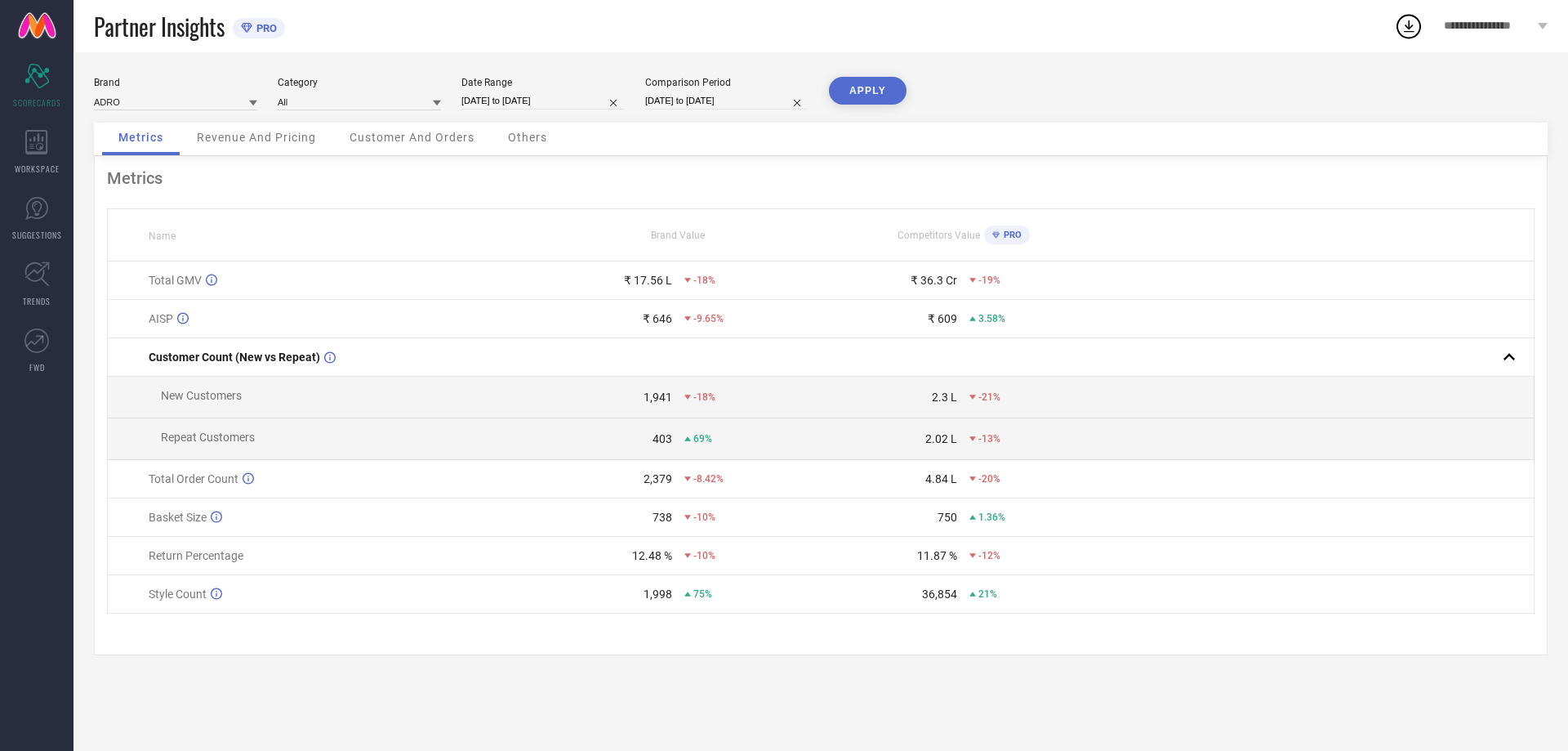
select select "8"
select select "2025"
select select "9"
select select "2025"
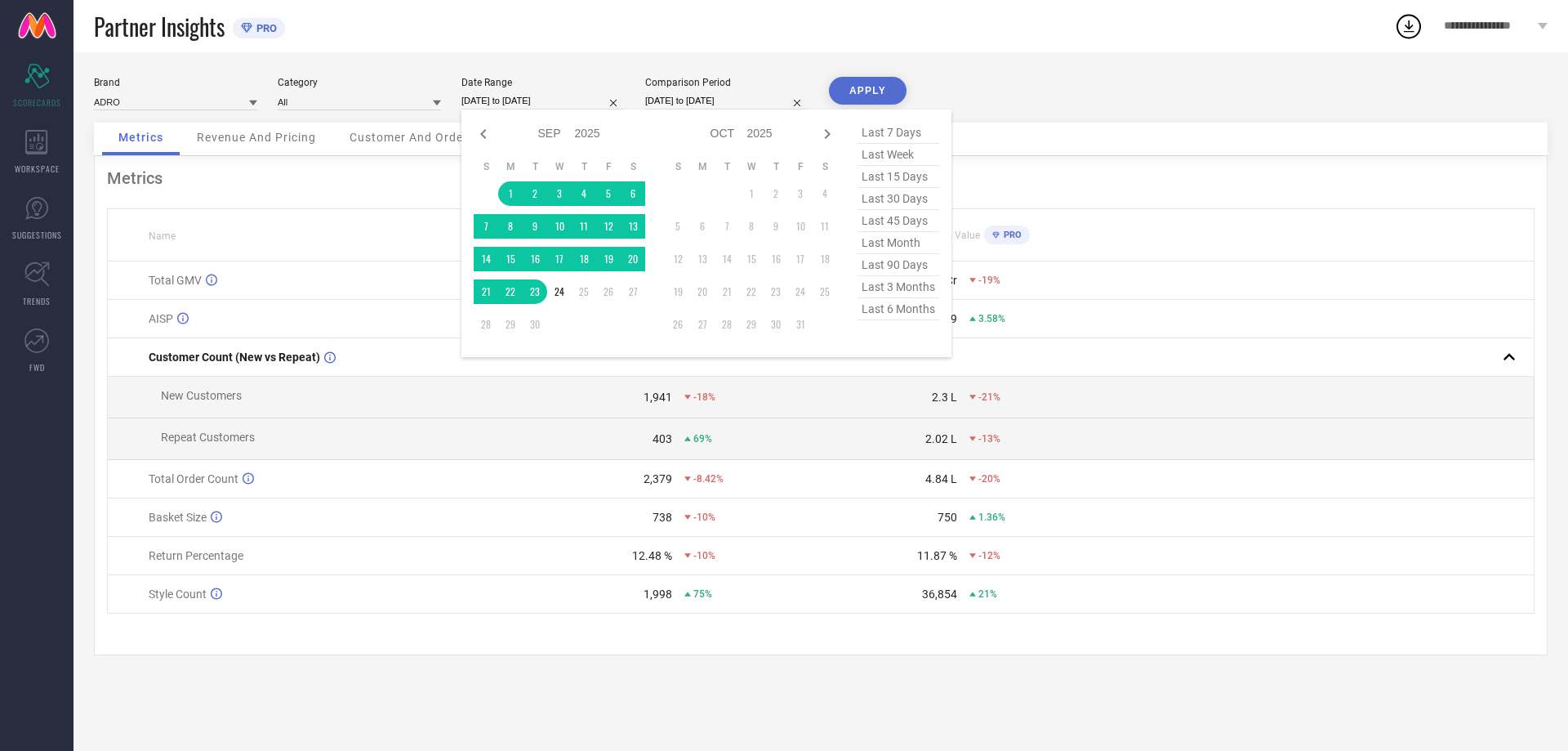
click at [506, 96] on input "[DATE] to [DATE]" at bounding box center [543, 101] width 163 height 17
click at [511, 195] on td "1" at bounding box center [511, 194] width 24 height 24
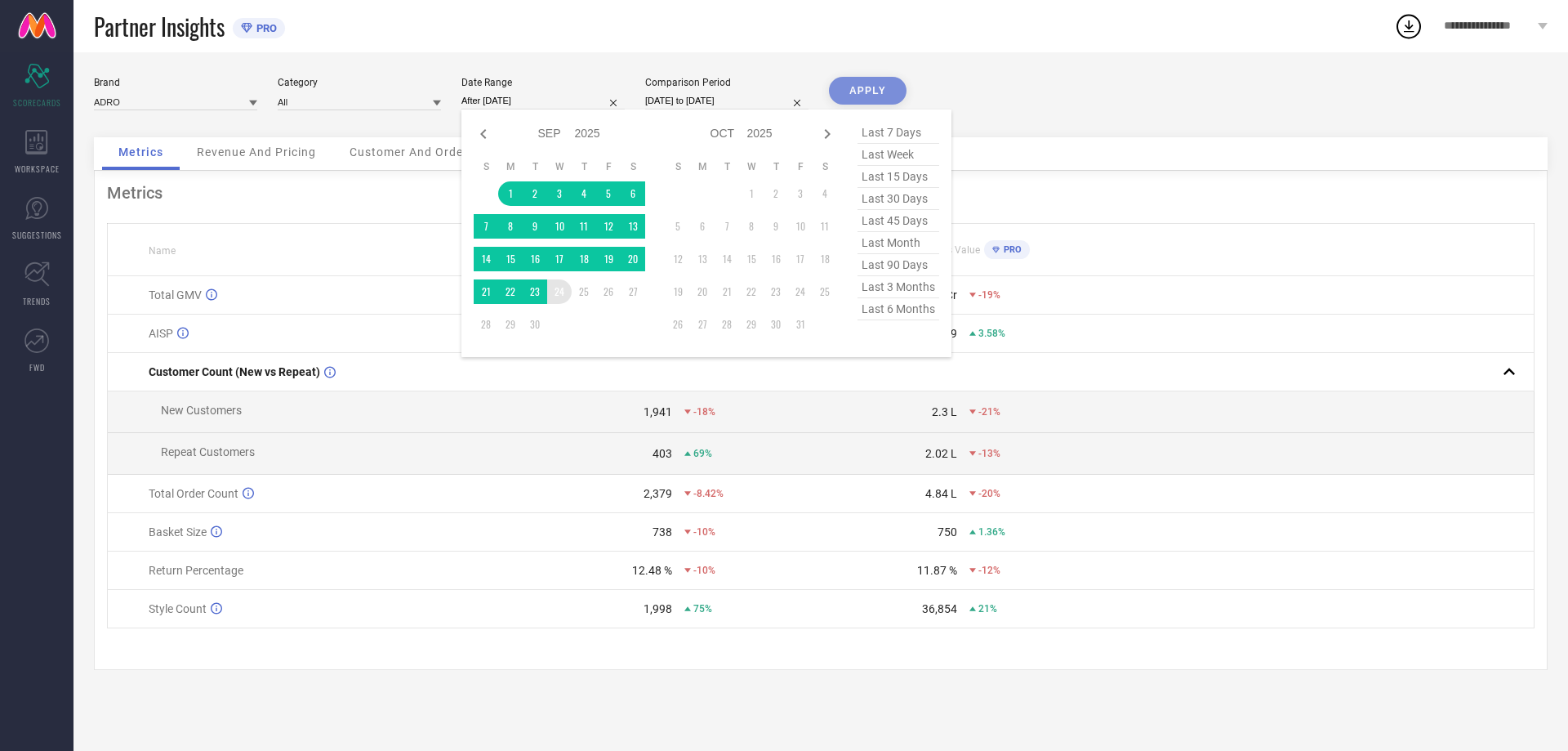
type input "[DATE] to [DATE]"
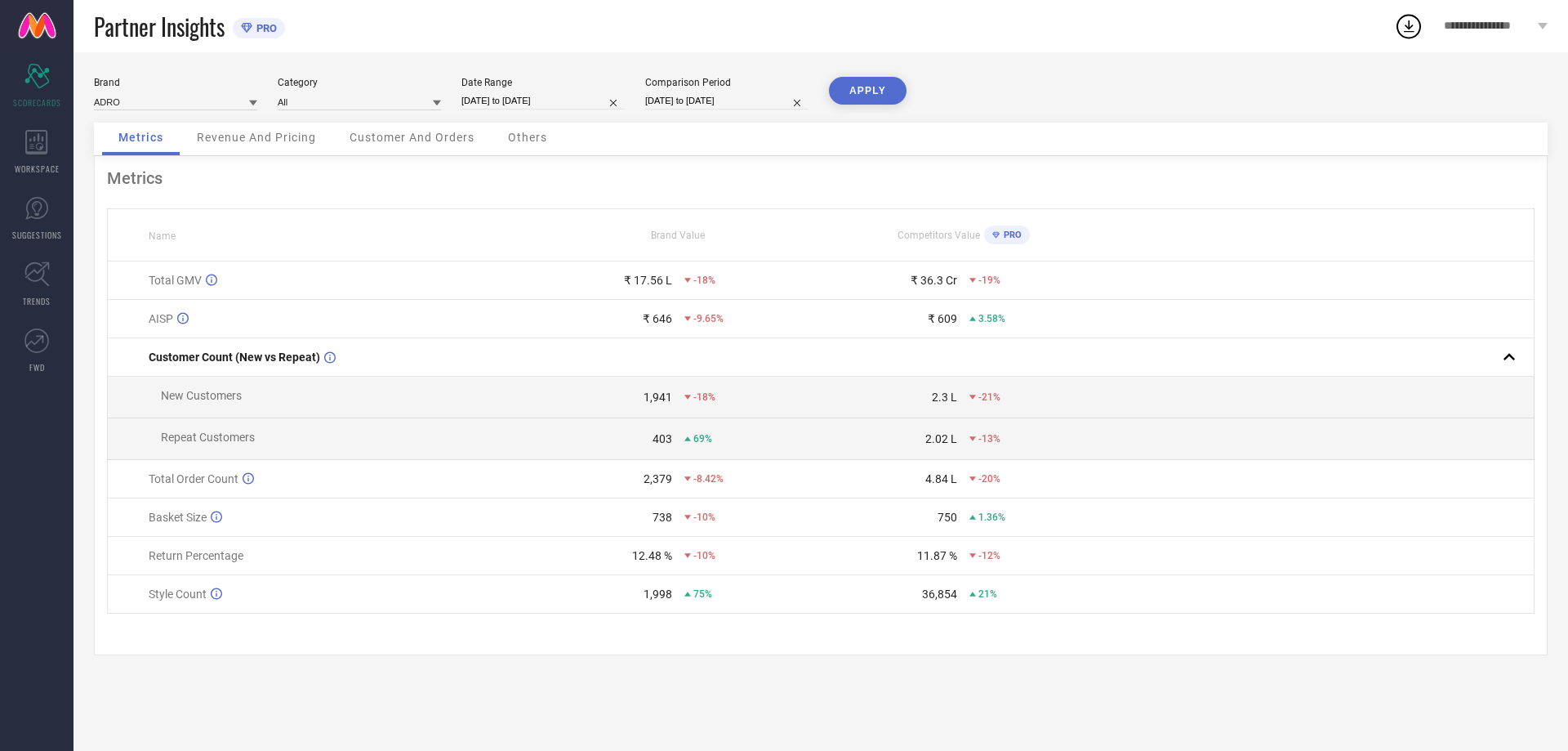
click at [872, 95] on button "APPLY" at bounding box center [868, 91] width 78 height 28
click at [525, 107] on input "[DATE] to [DATE]" at bounding box center [543, 101] width 163 height 17
select select "8"
select select "2025"
select select "9"
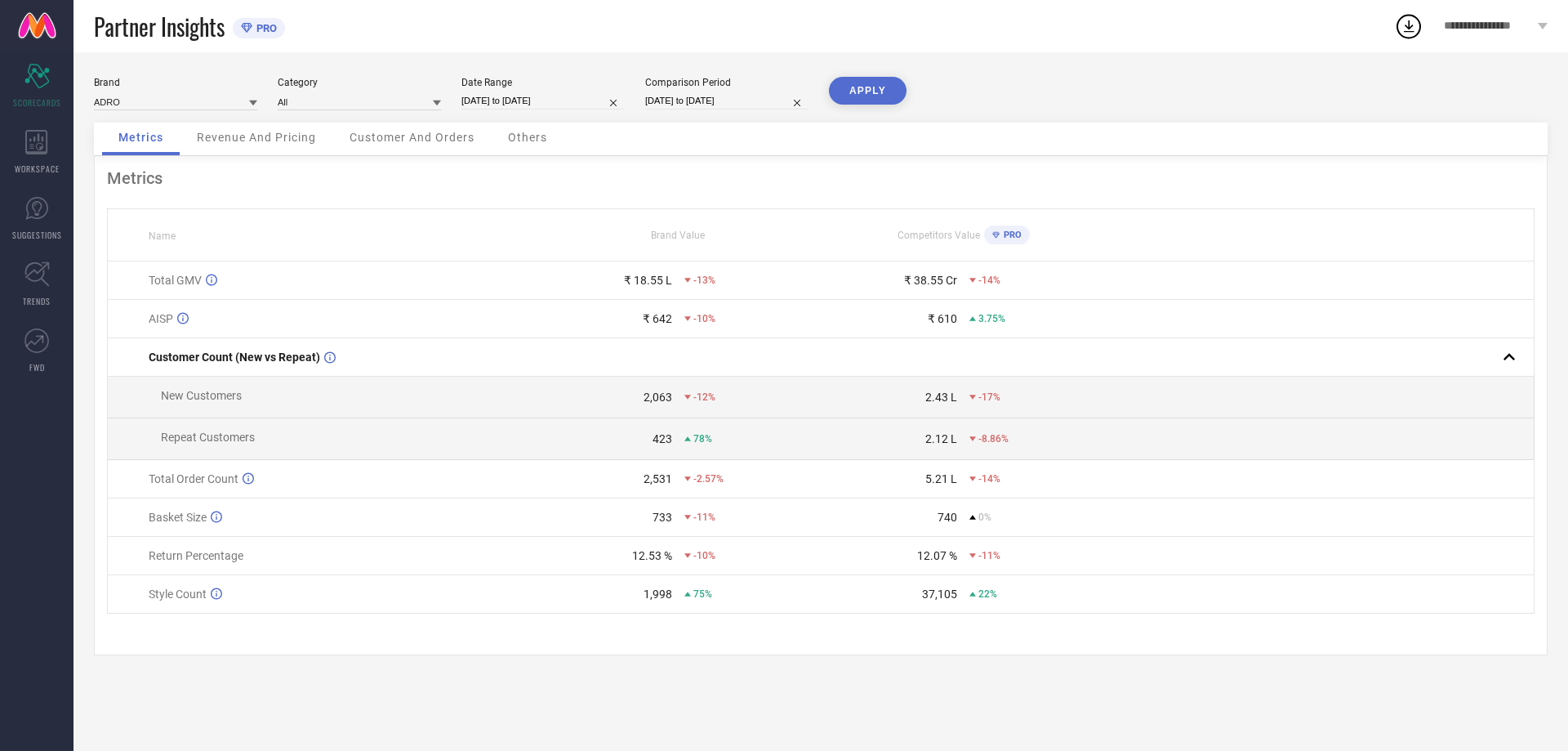
select select "2025"
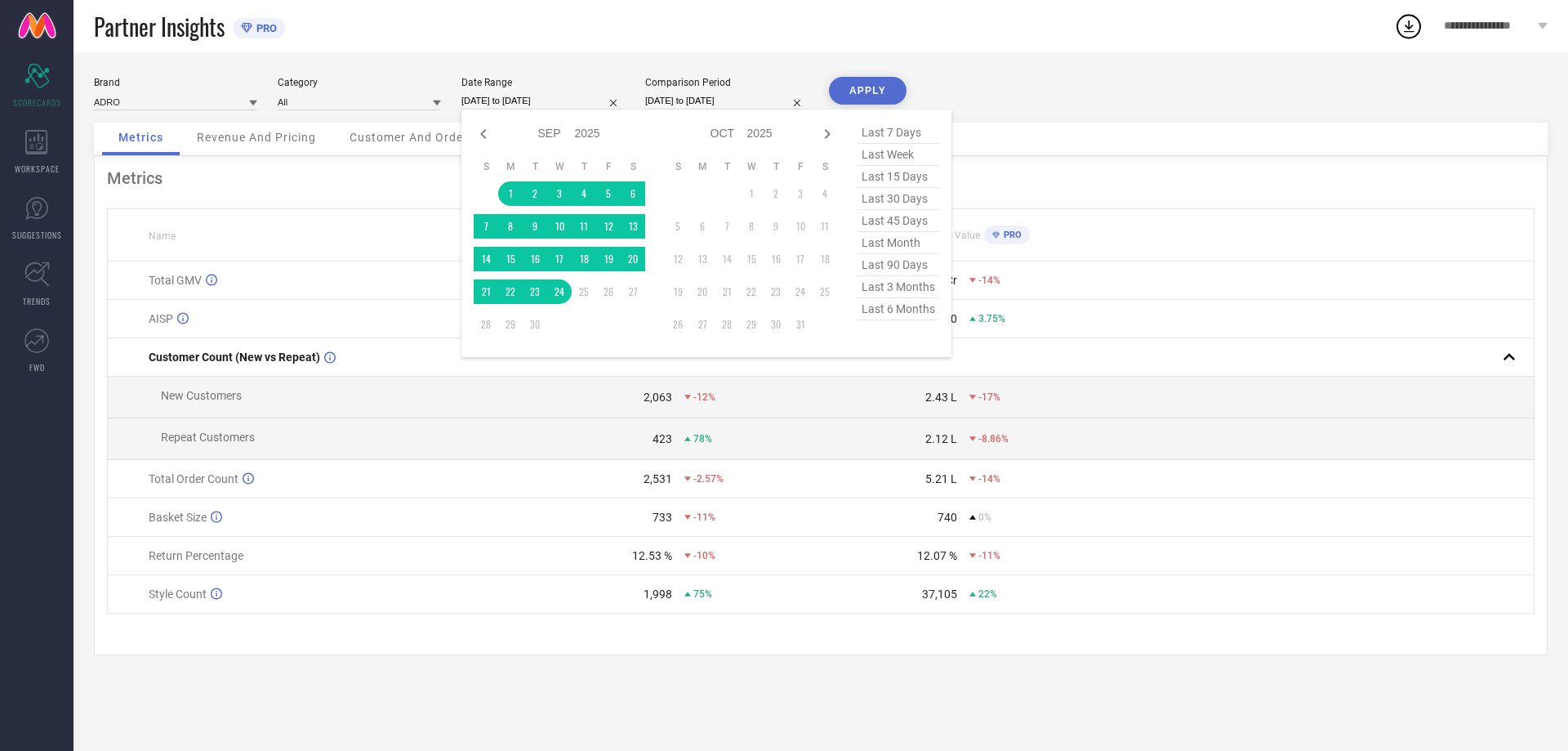
click at [566, 41] on div "Partner Insights PRO" at bounding box center [744, 26] width 1300 height 53
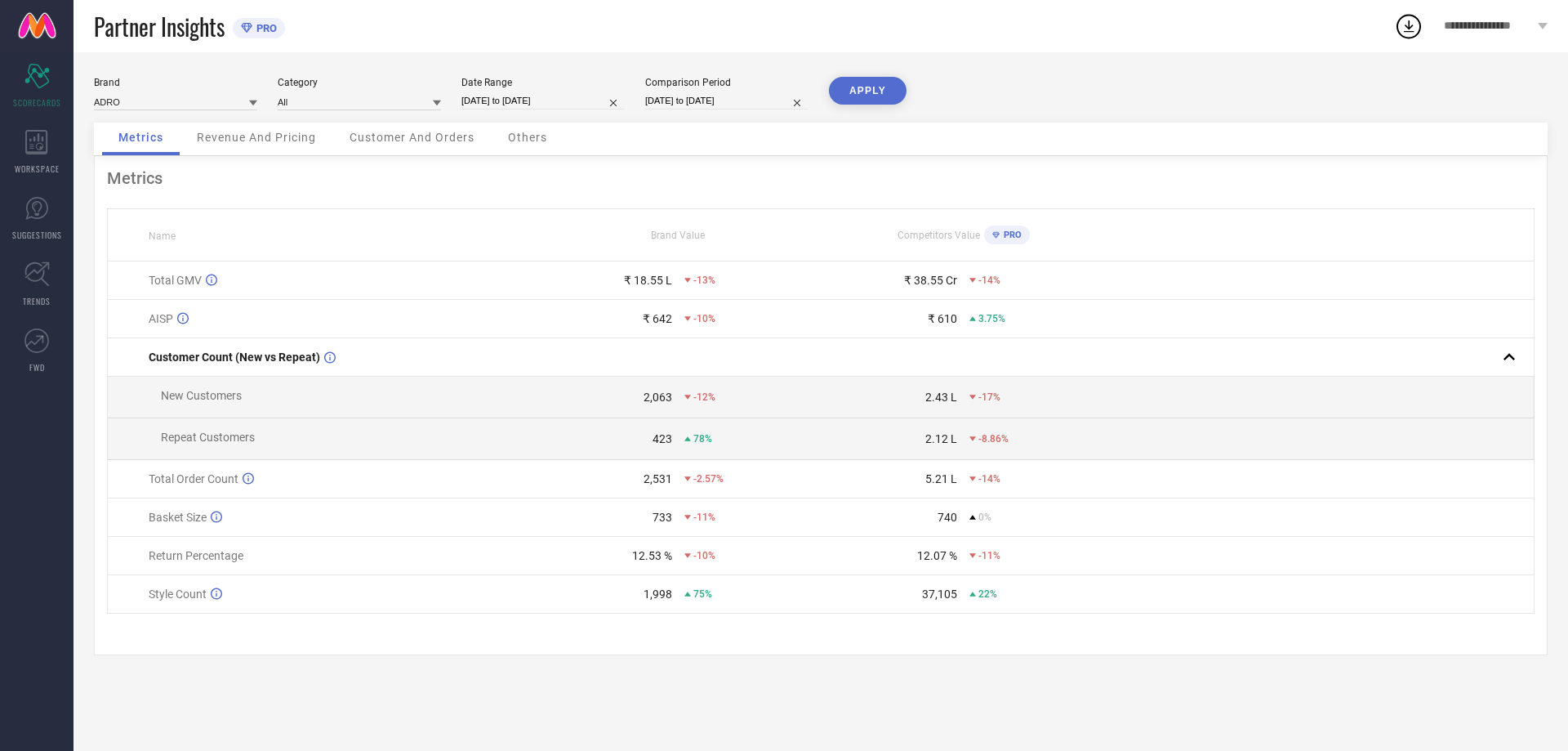
select select "8"
select select "2025"
select select "9"
select select "2025"
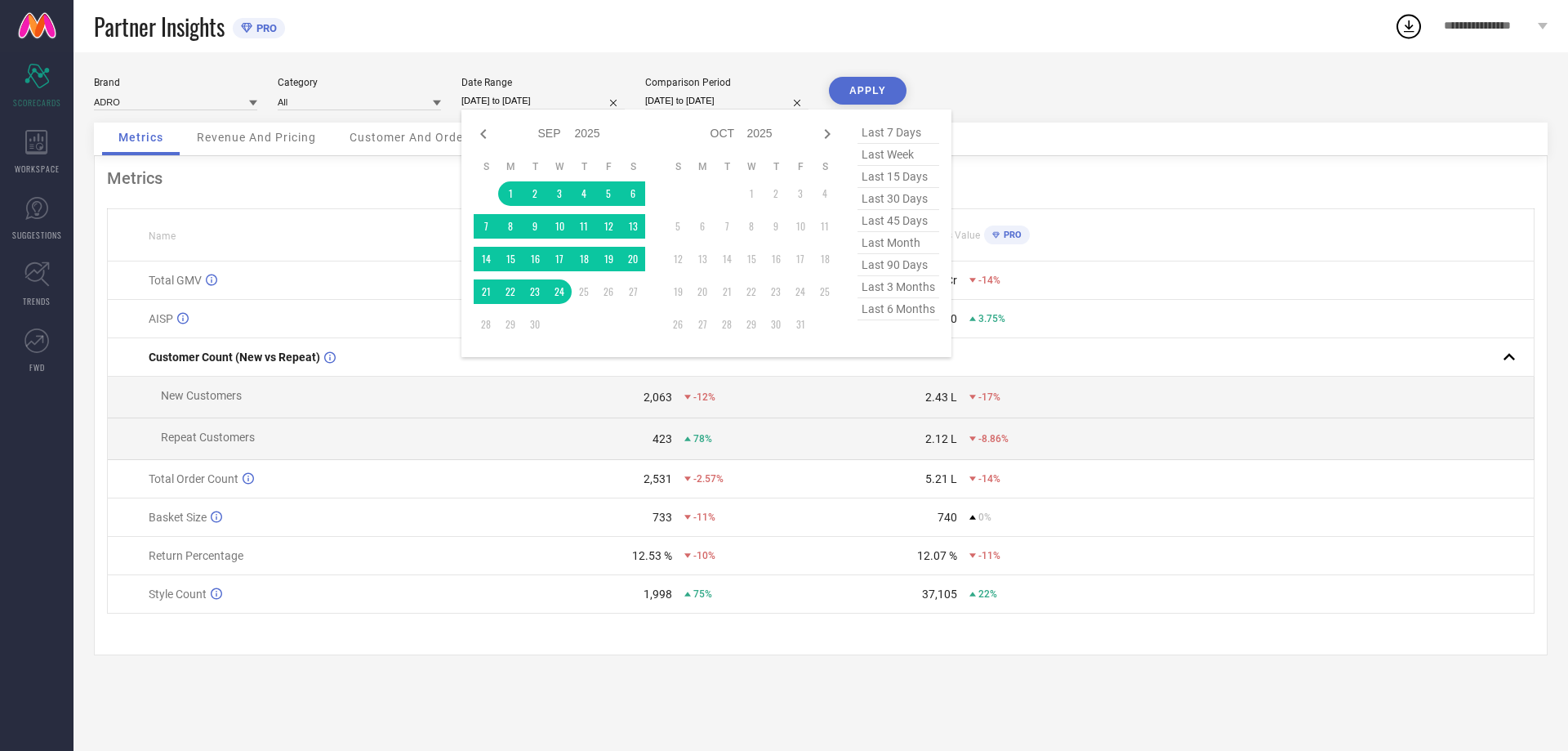
click at [518, 100] on input "[DATE] to [DATE]" at bounding box center [543, 101] width 163 height 17
click at [509, 70] on div "Brand ADRO Category All Date Range 01-09-2025 to 24-09-2025 Jan Feb Mar Apr May…" at bounding box center [821, 402] width 1495 height 698
